Goal: Transaction & Acquisition: Obtain resource

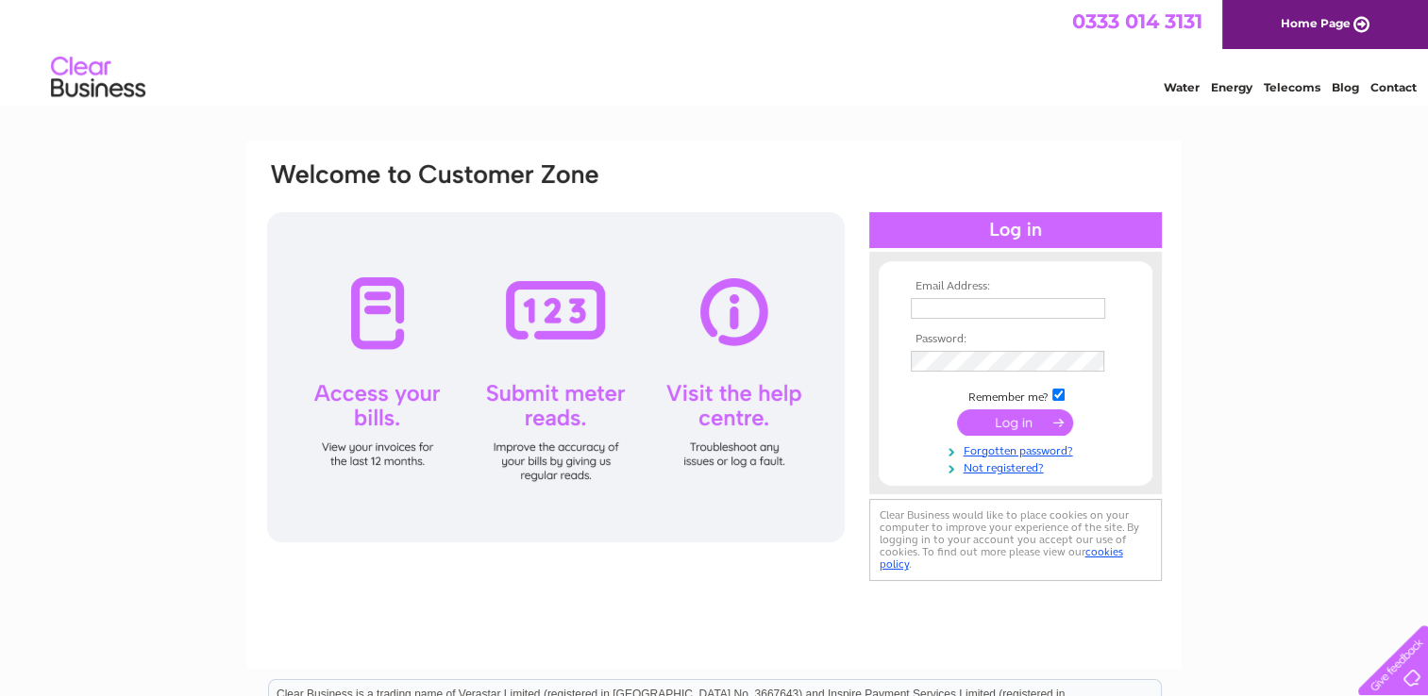
type input "david.armstrong@aecom.com"
click at [1023, 421] on input "submit" at bounding box center [1015, 423] width 116 height 26
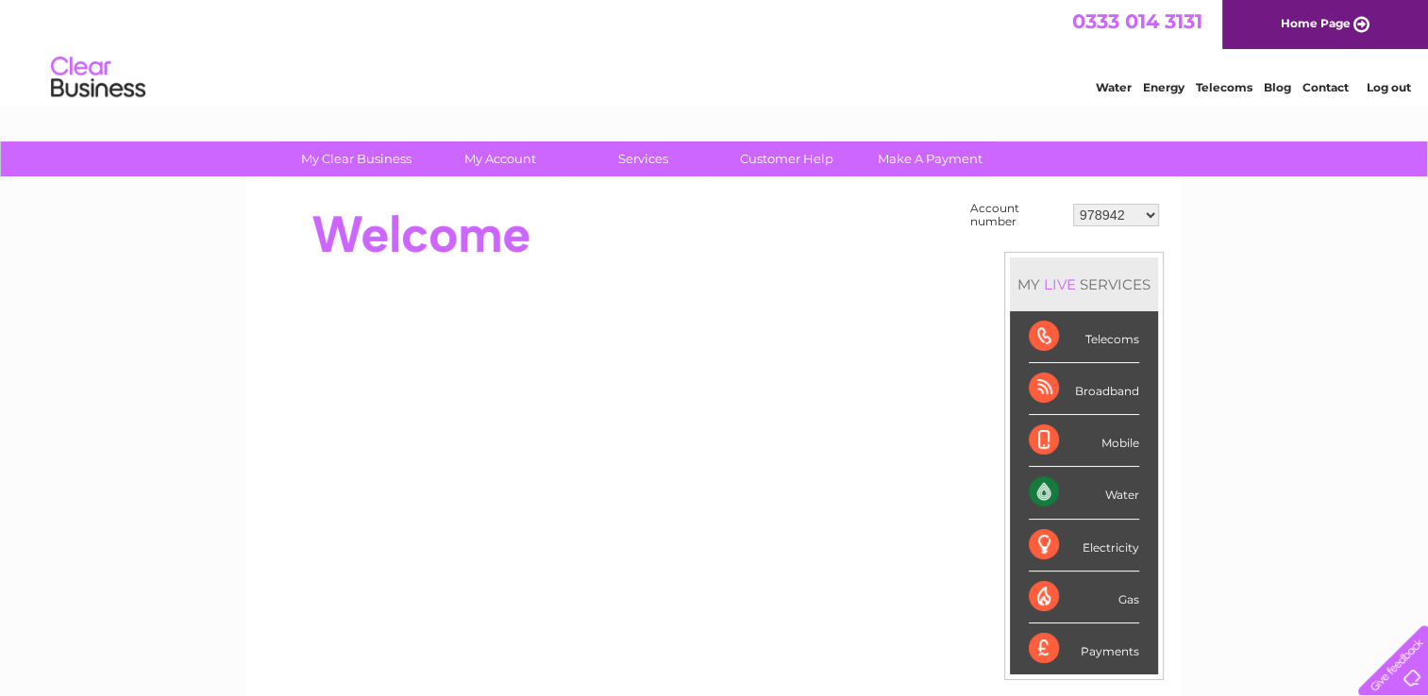
click at [1045, 493] on div "Water" at bounding box center [1084, 493] width 110 height 52
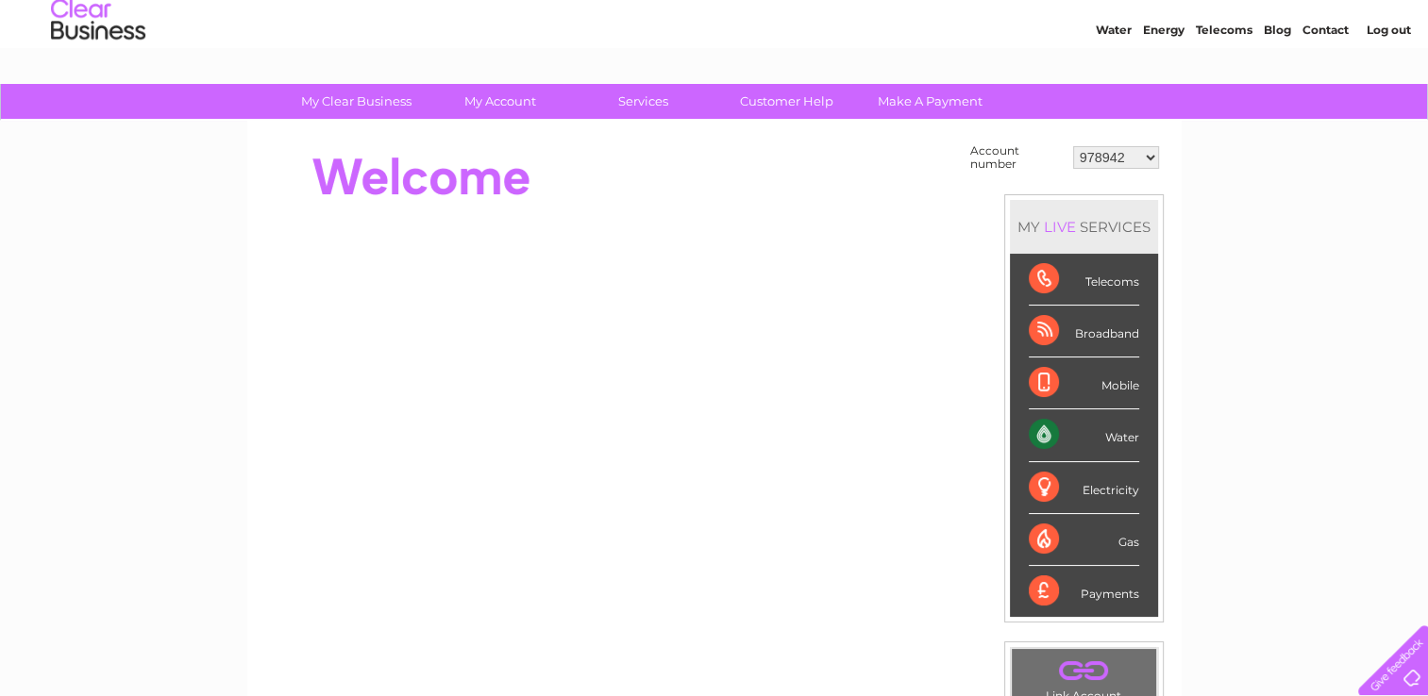
scroll to position [48, 0]
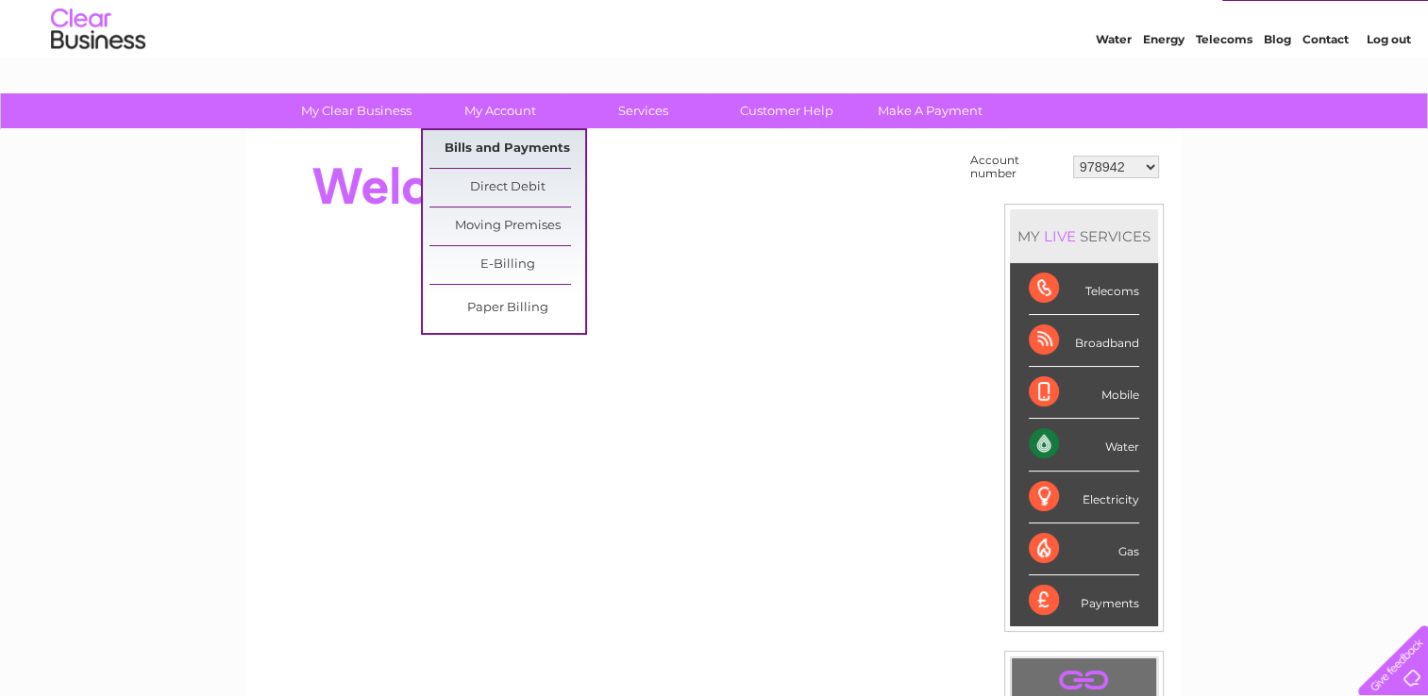
click at [479, 141] on link "Bills and Payments" at bounding box center [507, 149] width 156 height 38
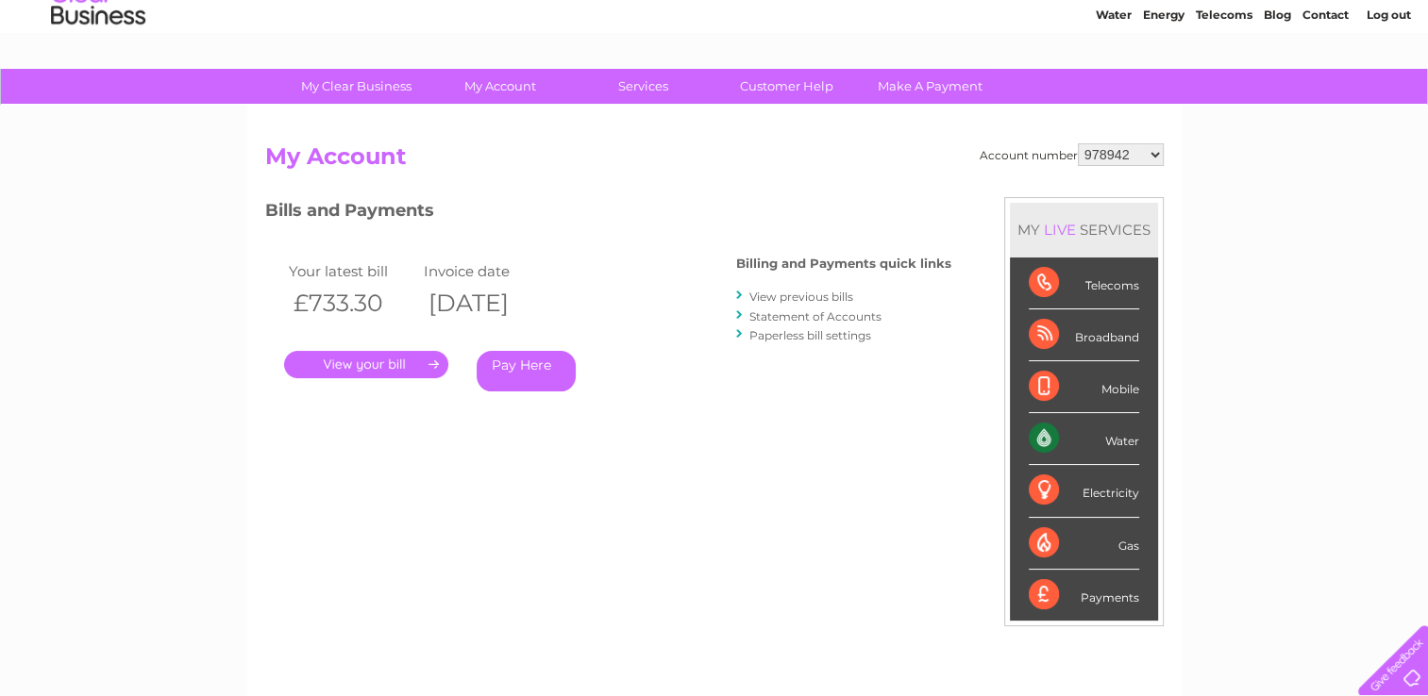
scroll to position [94, 0]
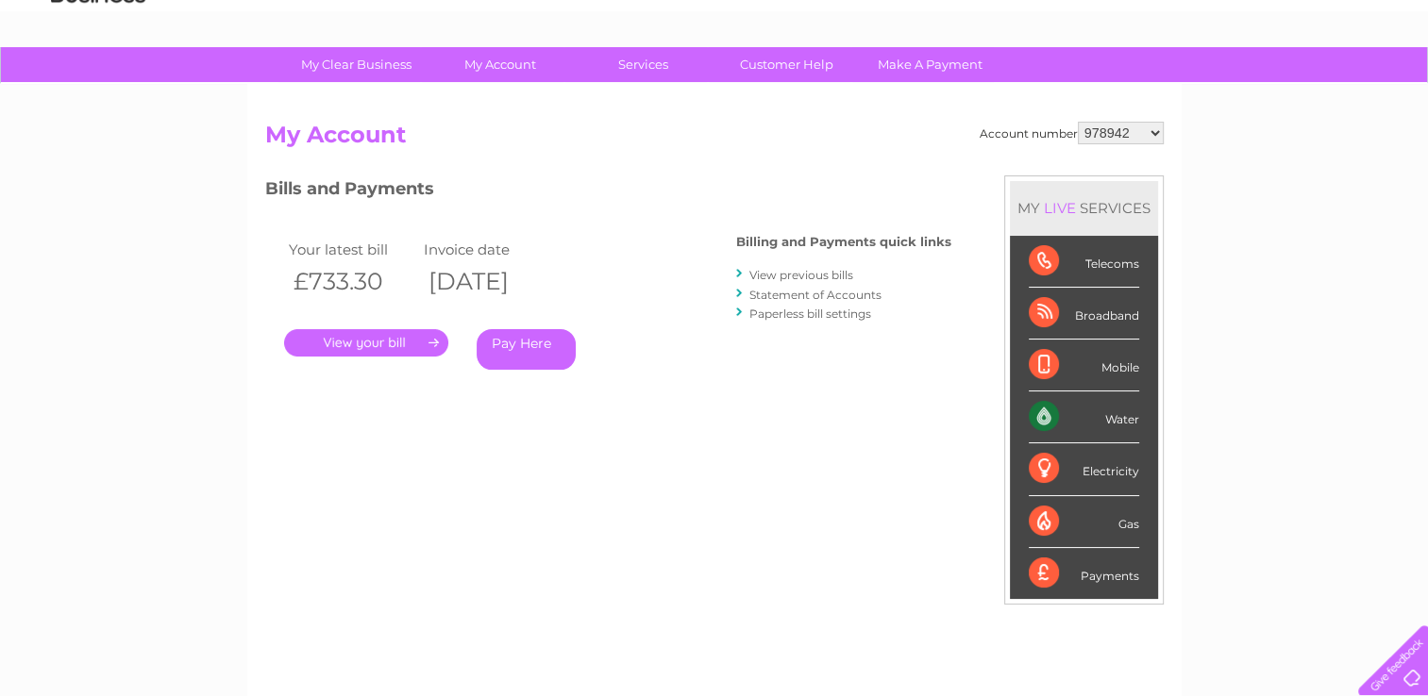
click at [825, 270] on link "View previous bills" at bounding box center [801, 275] width 104 height 14
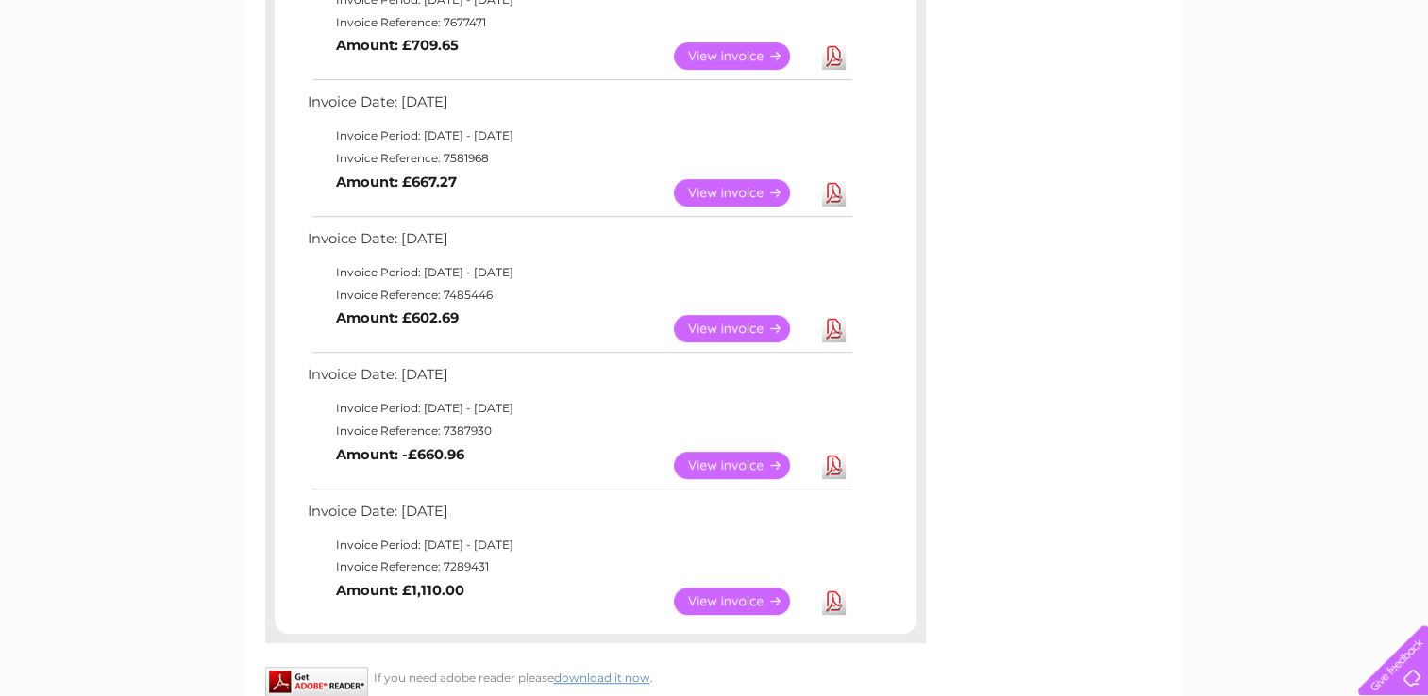
scroll to position [1038, 0]
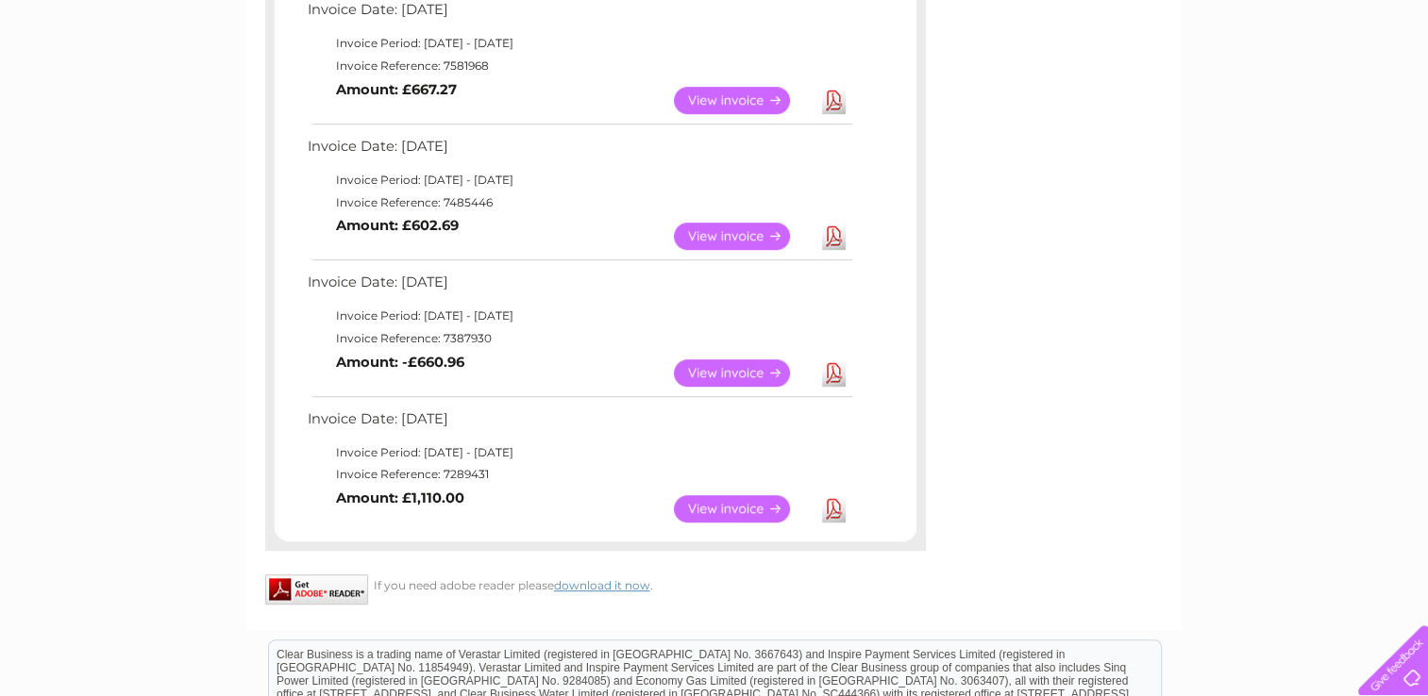
click at [759, 506] on link "View" at bounding box center [743, 508] width 139 height 27
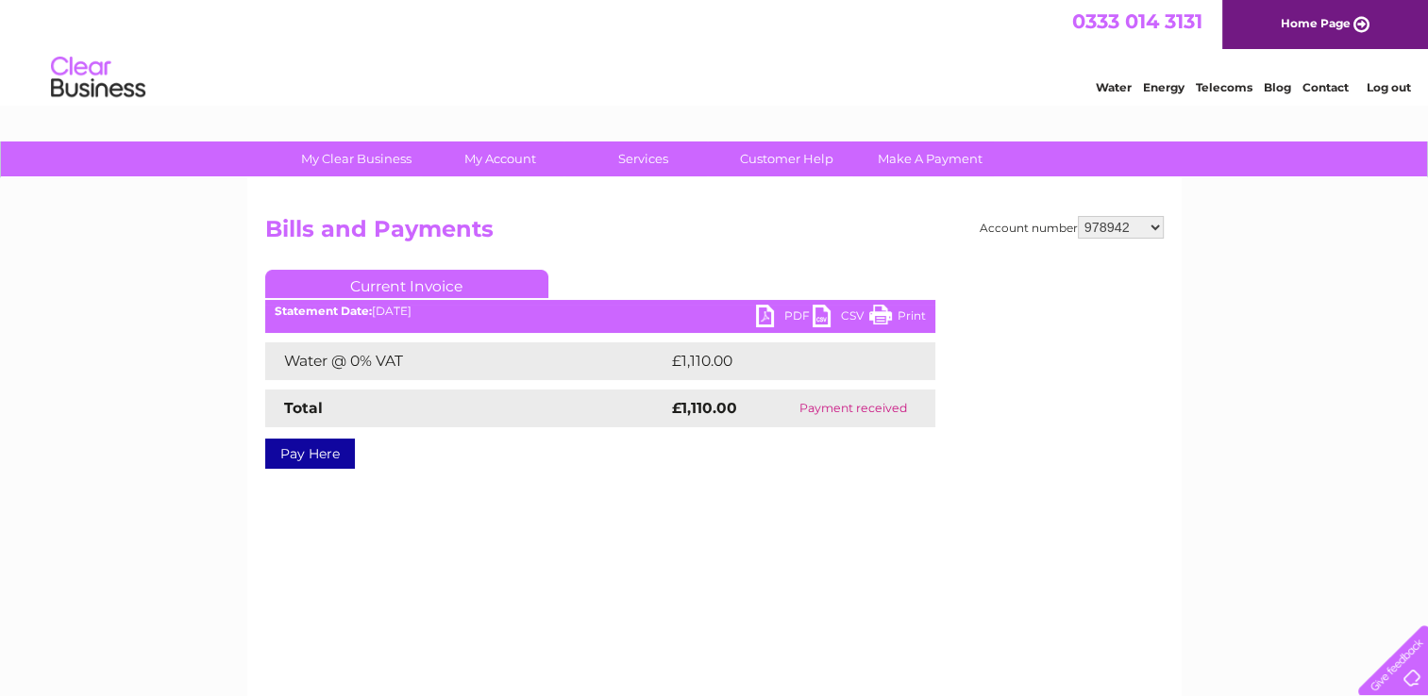
click at [765, 315] on link "PDF" at bounding box center [784, 318] width 57 height 27
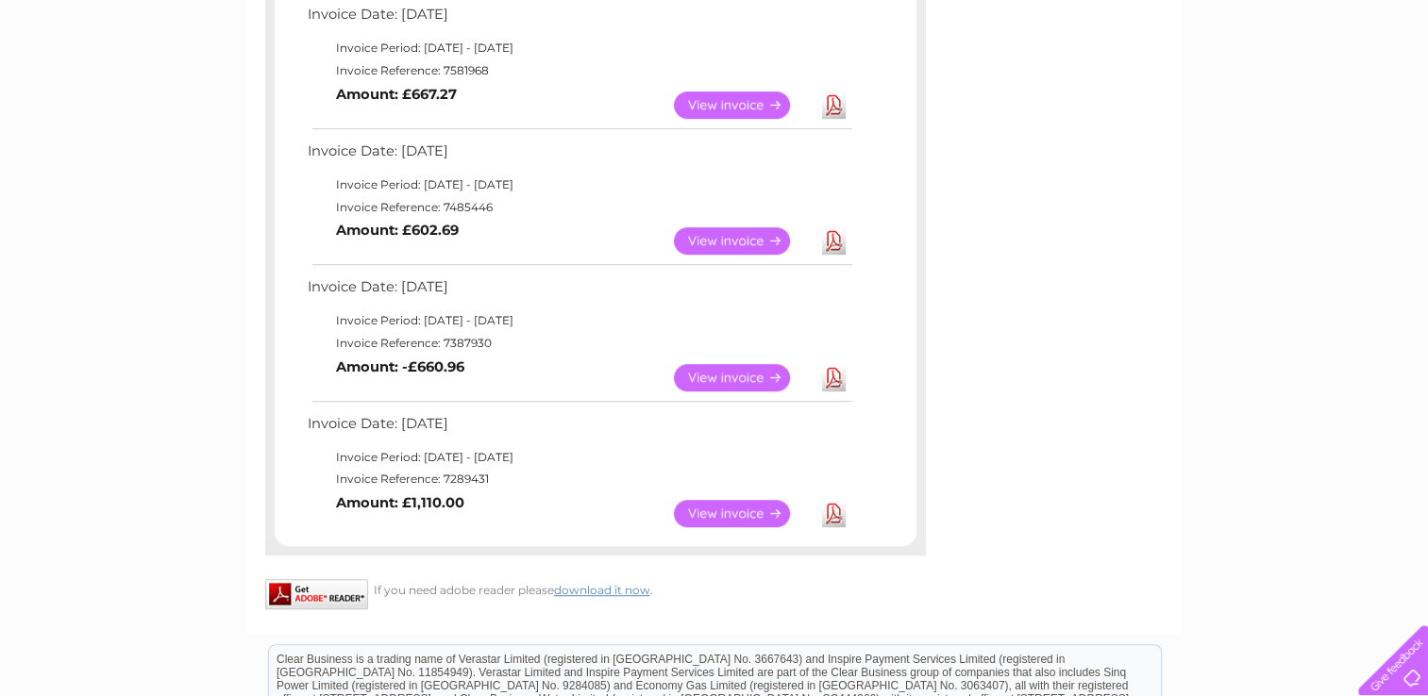
click at [720, 368] on link "View" at bounding box center [743, 377] width 139 height 27
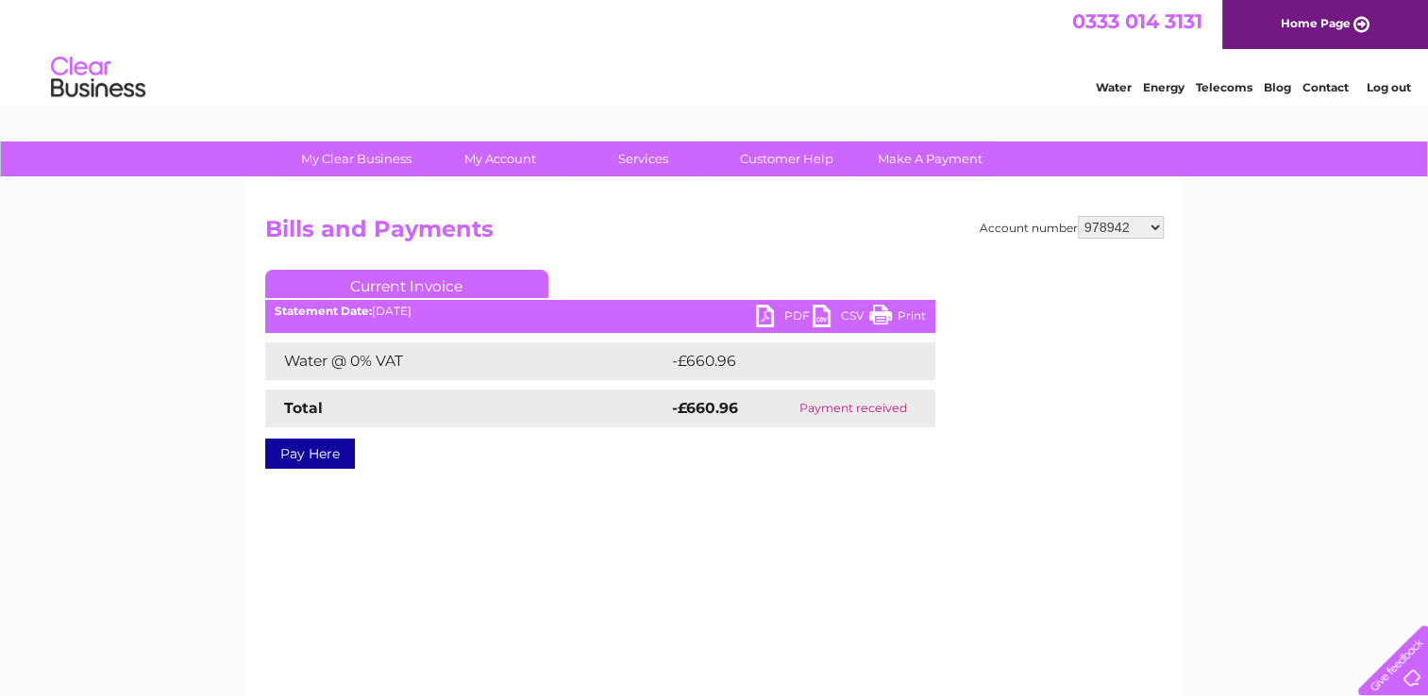
click at [765, 320] on link "PDF" at bounding box center [784, 318] width 57 height 27
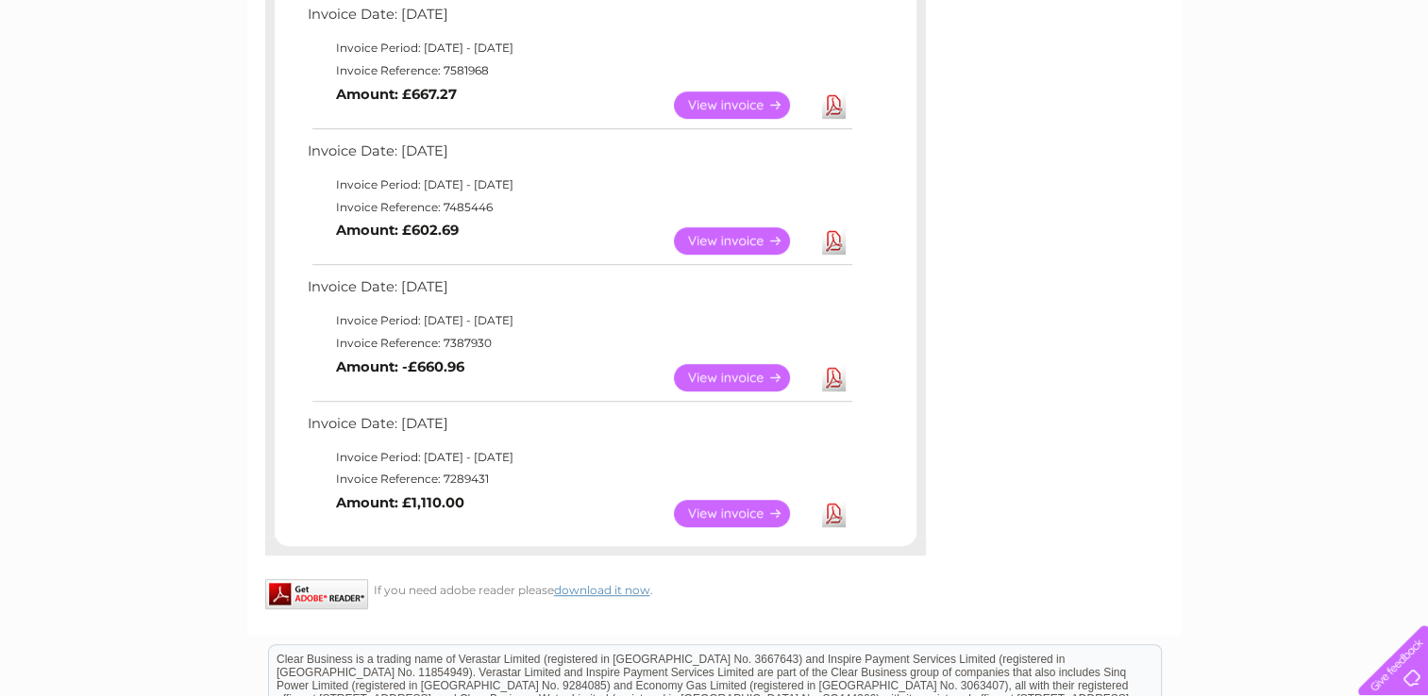
click at [743, 372] on link "View" at bounding box center [743, 377] width 139 height 27
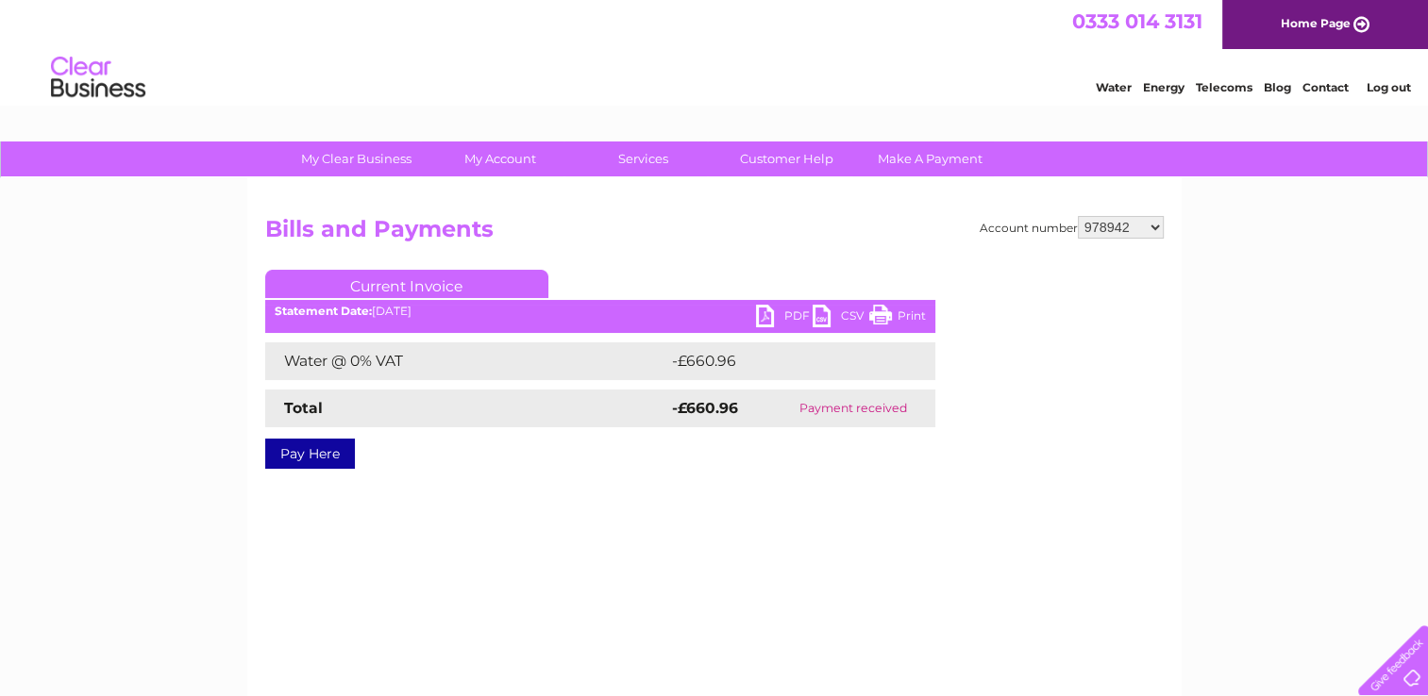
click at [766, 317] on link "PDF" at bounding box center [784, 318] width 57 height 27
